Goal: Find contact information: Find contact information

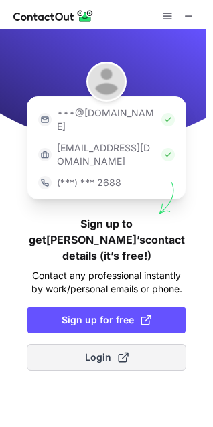
click at [105, 351] on span "Login" at bounding box center [107, 357] width 44 height 13
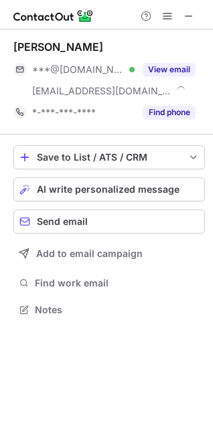
scroll to position [300, 213]
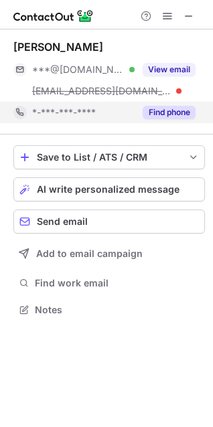
click at [171, 117] on button "Find phone" at bounding box center [169, 112] width 53 height 13
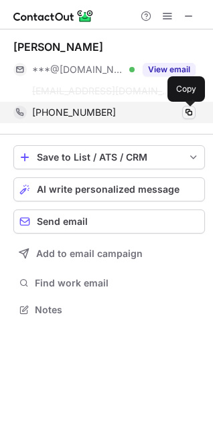
click at [186, 111] on span at bounding box center [189, 112] width 11 height 11
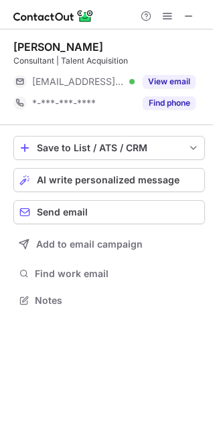
scroll to position [291, 213]
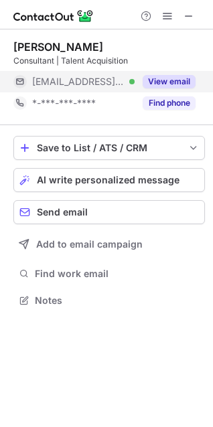
click at [168, 84] on button "View email" at bounding box center [169, 81] width 53 height 13
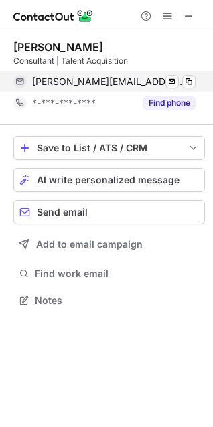
click at [107, 77] on span "farheen.baig@whitecrowresearch.com" at bounding box center [108, 82] width 153 height 12
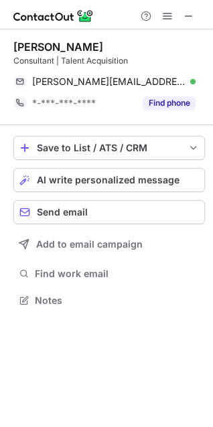
drag, startPoint x: 92, startPoint y: 43, endPoint x: 85, endPoint y: 44, distance: 6.8
click at [85, 44] on div "Farheen Baig" at bounding box center [109, 46] width 192 height 13
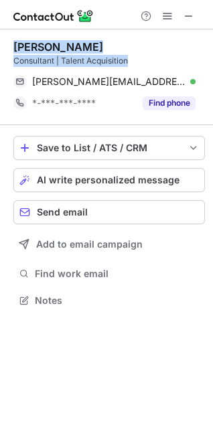
drag, startPoint x: 131, startPoint y: 56, endPoint x: 8, endPoint y: 50, distance: 123.5
click at [8, 50] on div "Farheen Baig Consultant | Talent Acquisition farheen.baig@whitecrowresearch.com…" at bounding box center [106, 174] width 213 height 291
copy div "Farheen Baig Consultant | Talent Acquisition"
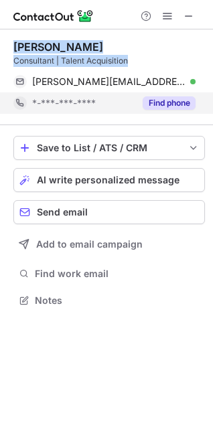
click at [183, 105] on button "Find phone" at bounding box center [169, 102] width 53 height 13
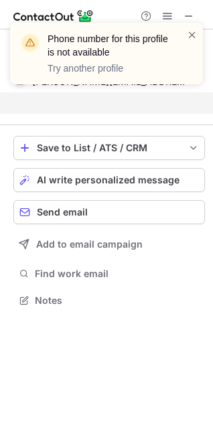
scroll to position [269, 213]
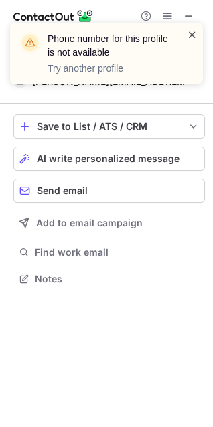
click at [194, 34] on span at bounding box center [192, 34] width 11 height 13
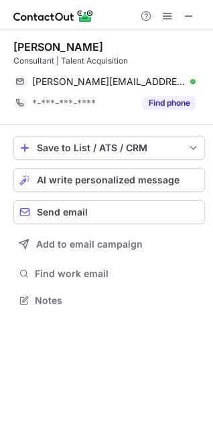
scroll to position [291, 213]
click at [189, 19] on span at bounding box center [189, 16] width 11 height 11
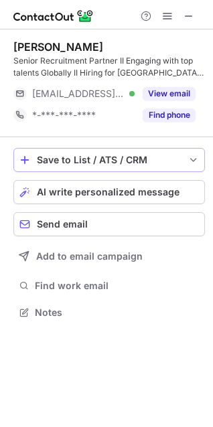
scroll to position [303, 213]
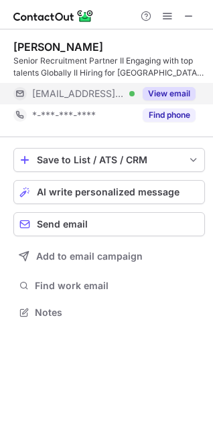
click at [160, 95] on button "View email" at bounding box center [169, 93] width 53 height 13
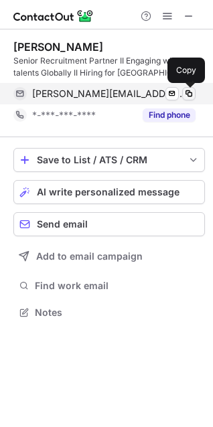
click at [188, 97] on span at bounding box center [189, 93] width 11 height 11
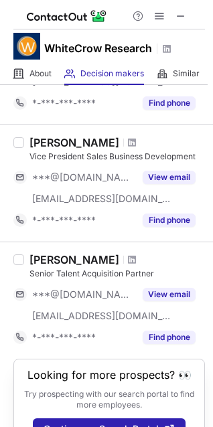
scroll to position [891, 0]
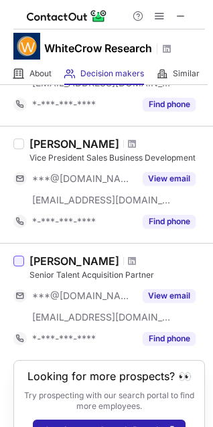
click at [14, 257] on div at bounding box center [18, 261] width 11 height 11
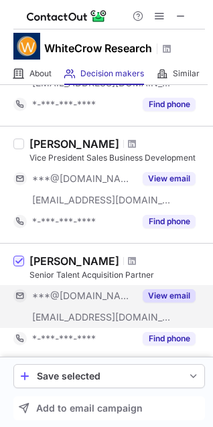
scroll to position [958, 0]
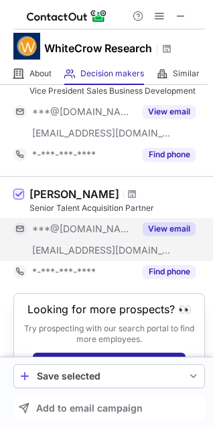
click at [157, 222] on button "View email" at bounding box center [169, 228] width 53 height 13
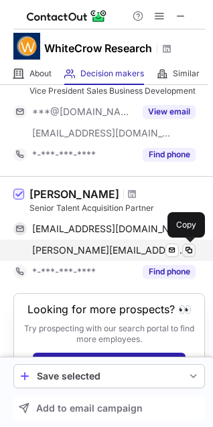
click at [186, 249] on span at bounding box center [189, 250] width 11 height 11
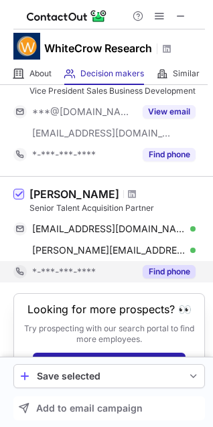
click at [163, 273] on button "Find phone" at bounding box center [169, 271] width 53 height 13
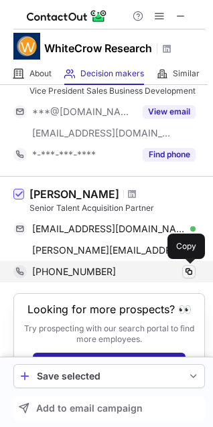
click at [190, 273] on span at bounding box center [189, 272] width 11 height 11
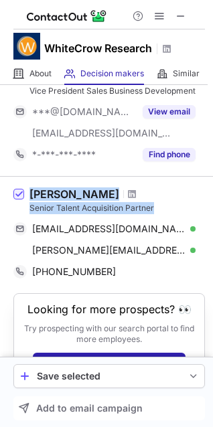
drag, startPoint x: 157, startPoint y: 204, endPoint x: 27, endPoint y: 192, distance: 131.2
click at [27, 192] on div "[PERSON_NAME] Senior Talent Acquisition Partner [EMAIL_ADDRESS][DOMAIN_NAME] Ve…" at bounding box center [114, 235] width 181 height 95
copy div "[PERSON_NAME] Senior Talent Acquisition Partner"
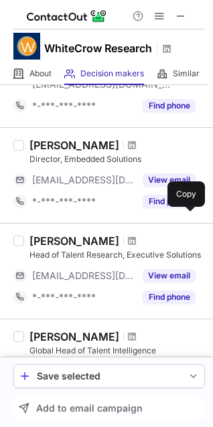
scroll to position [133, 0]
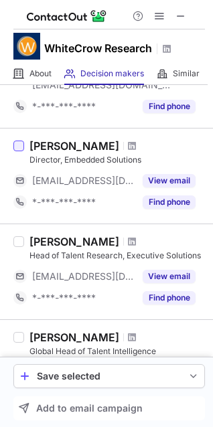
click at [22, 145] on div at bounding box center [18, 146] width 11 height 11
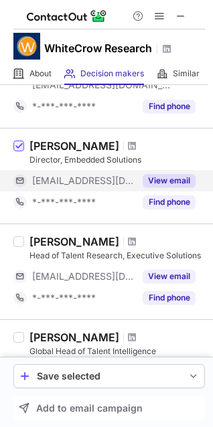
click at [171, 182] on button "View email" at bounding box center [169, 180] width 53 height 13
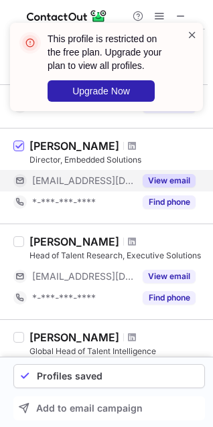
click at [188, 38] on span at bounding box center [192, 34] width 11 height 13
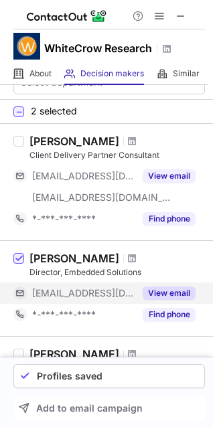
scroll to position [0, 0]
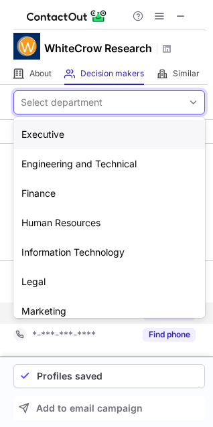
click at [99, 97] on div "Select department" at bounding box center [62, 102] width 82 height 13
click at [78, 214] on div "Human Resources" at bounding box center [109, 222] width 192 height 29
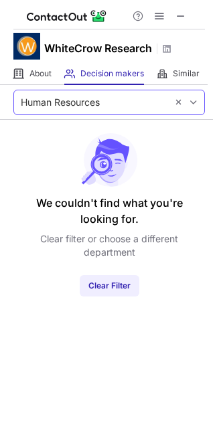
click at [195, 103] on span at bounding box center [193, 102] width 11 height 11
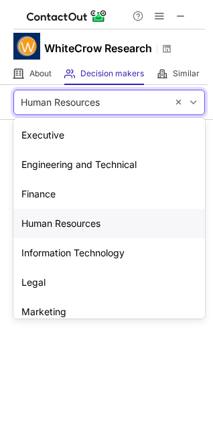
click at [71, 216] on div "Human Resources" at bounding box center [109, 223] width 192 height 29
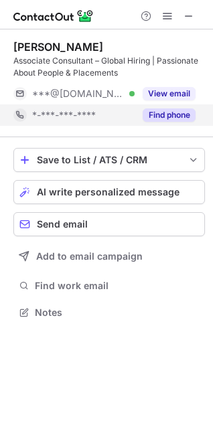
scroll to position [303, 213]
click at [171, 121] on button "Find phone" at bounding box center [169, 115] width 53 height 13
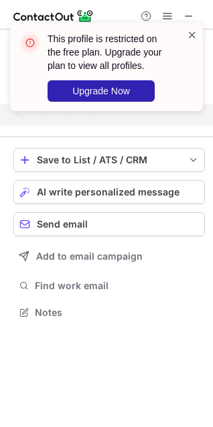
click at [190, 35] on span at bounding box center [192, 34] width 11 height 13
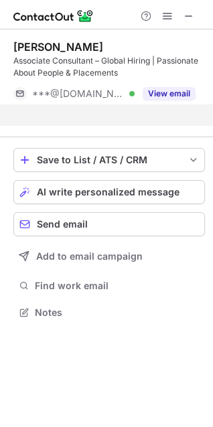
scroll to position [281, 213]
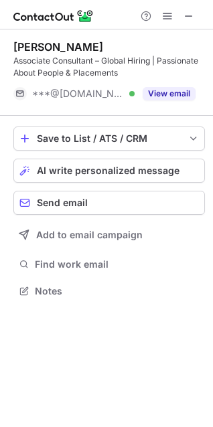
click at [192, 17] on span at bounding box center [189, 16] width 11 height 11
